Goal: Book appointment/travel/reservation

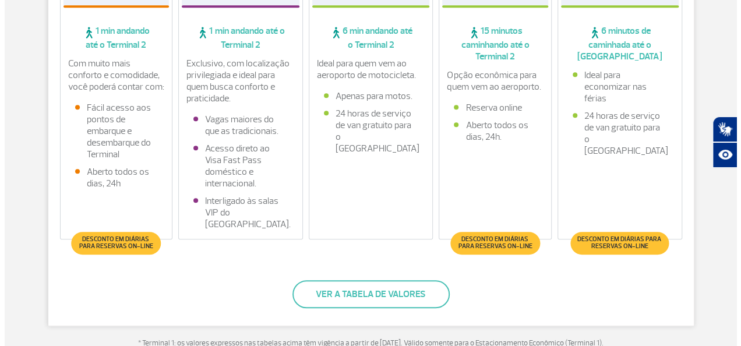
scroll to position [372, 0]
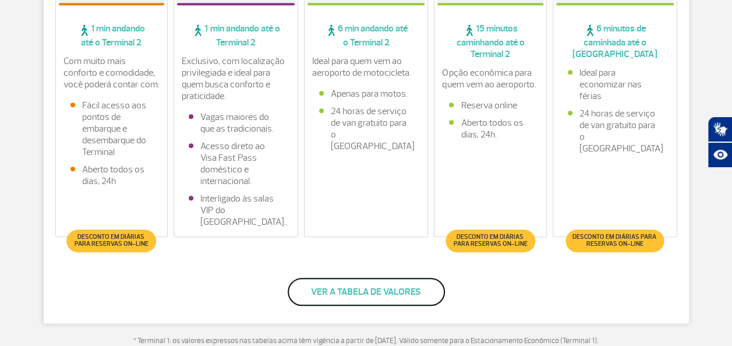
click at [347, 299] on button "Ver a tabela de valores" at bounding box center [366, 292] width 157 height 28
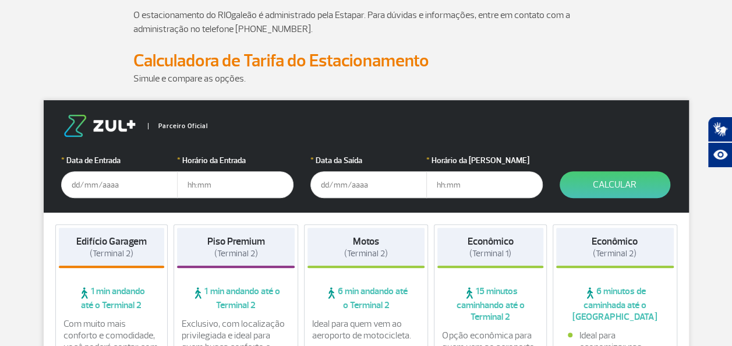
scroll to position [112, 0]
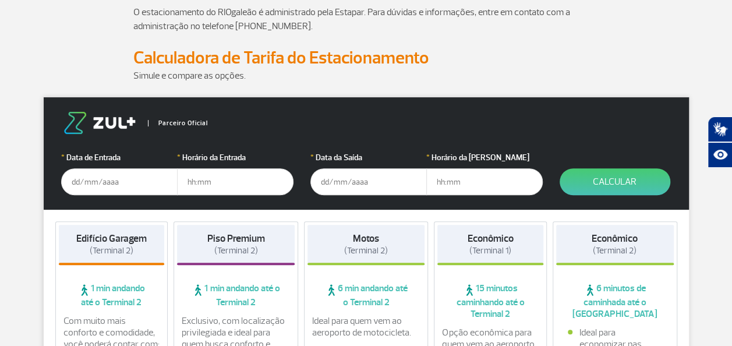
click at [110, 183] on input "text" at bounding box center [119, 181] width 116 height 27
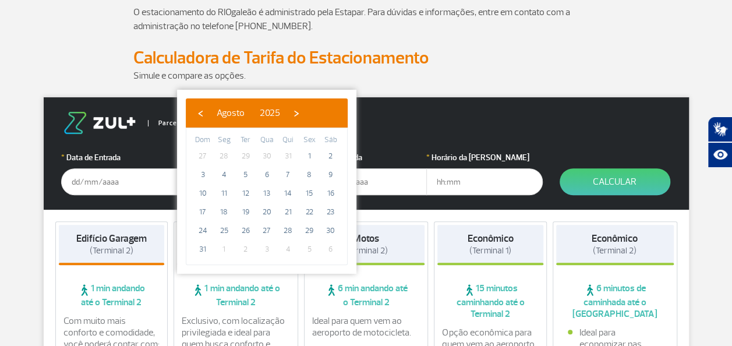
click at [307, 249] on span "5" at bounding box center [309, 249] width 19 height 19
click at [308, 249] on span "5" at bounding box center [309, 249] width 19 height 19
click at [305, 113] on span "›" at bounding box center [296, 112] width 17 height 17
click at [307, 154] on span "5" at bounding box center [309, 156] width 19 height 19
type input "05/09/2025"
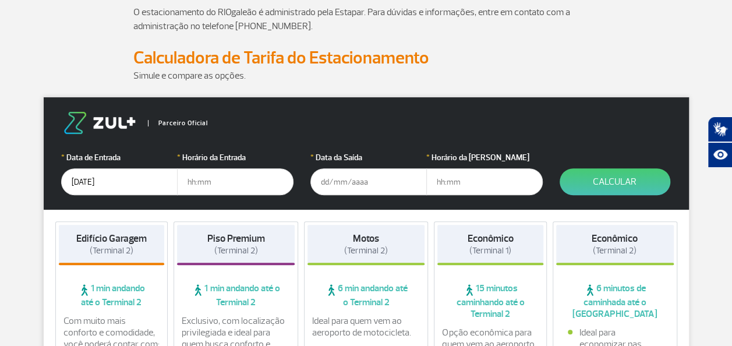
click at [222, 186] on input "text" at bounding box center [235, 181] width 116 height 27
type input "7"
type input "07:00"
click at [339, 186] on input "text" at bounding box center [368, 181] width 116 height 27
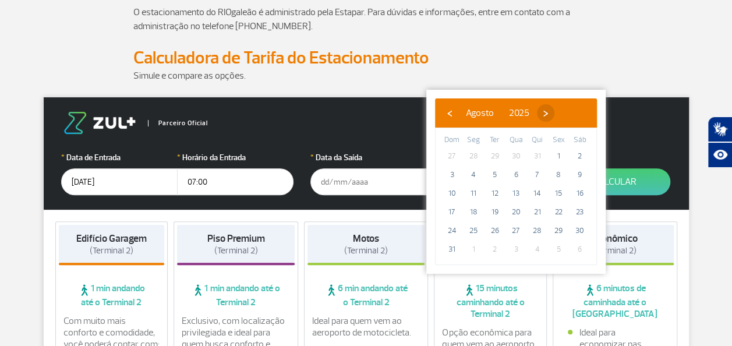
click at [554, 113] on span "›" at bounding box center [545, 112] width 17 height 17
click at [474, 189] on span "15" at bounding box center [473, 193] width 19 height 19
type input "15/09/2025"
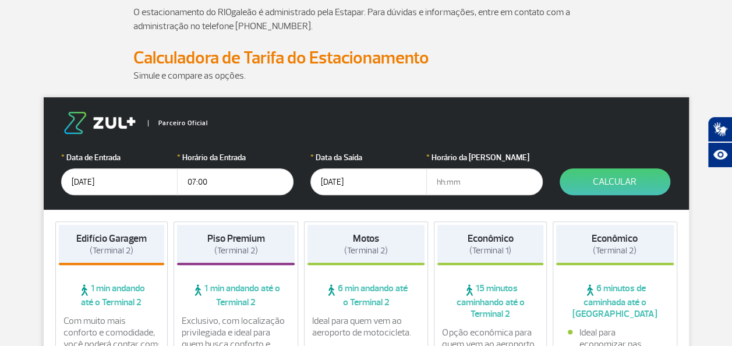
click at [473, 185] on input "text" at bounding box center [484, 181] width 116 height 27
type input "9"
type input "09:00"
click at [577, 136] on form "Parceiro Oficial * Data de Entrada 05/09/2025 * Horário da Entrada 07:00 * Data…" at bounding box center [366, 153] width 645 height 112
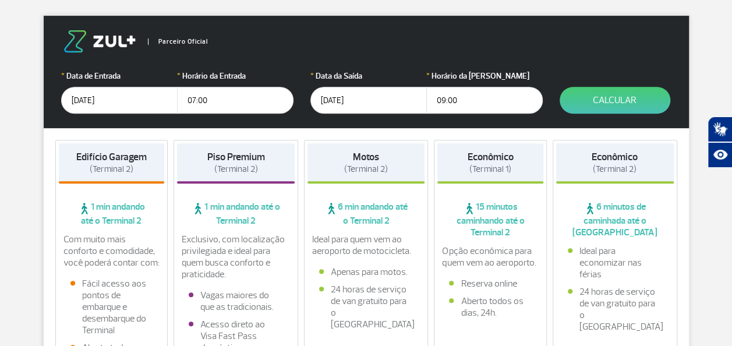
scroll to position [193, 0]
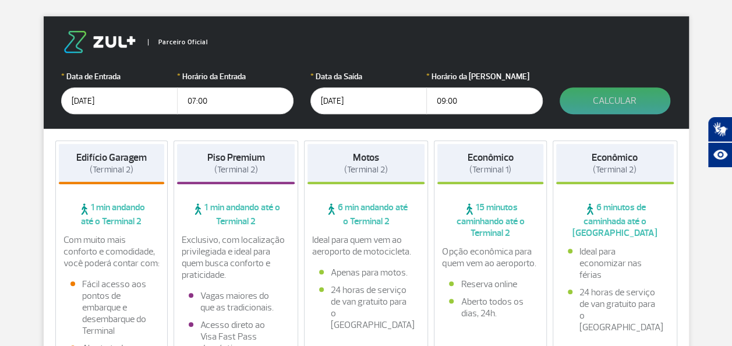
click at [611, 99] on button "Calcular" at bounding box center [615, 100] width 111 height 27
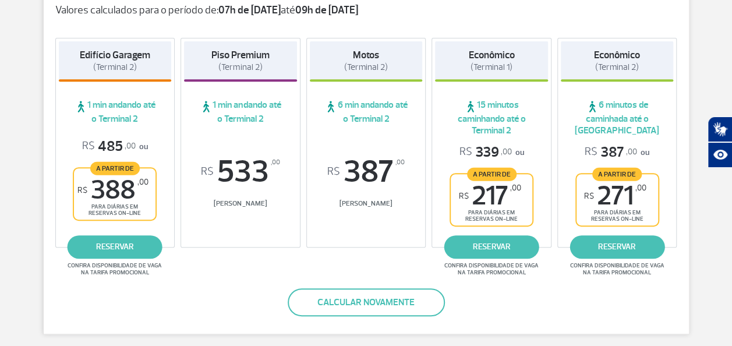
scroll to position [218, 0]
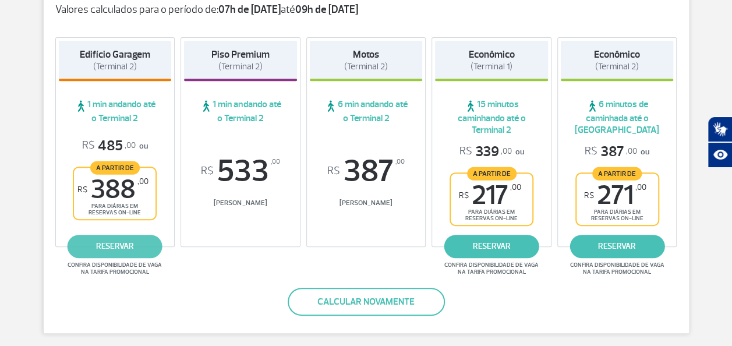
click at [107, 243] on link "reservar" at bounding box center [115, 246] width 95 height 23
